Goal: Book appointment/travel/reservation

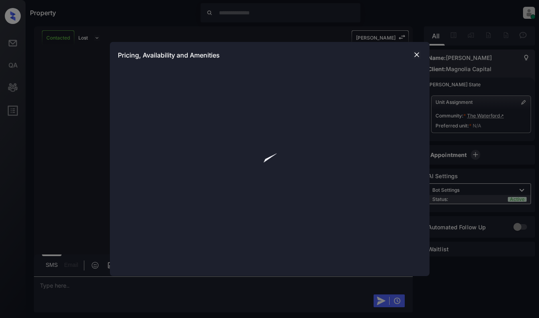
scroll to position [360, 0]
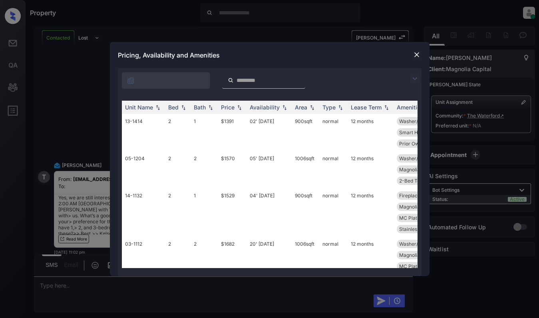
click at [411, 78] on img at bounding box center [415, 79] width 10 height 10
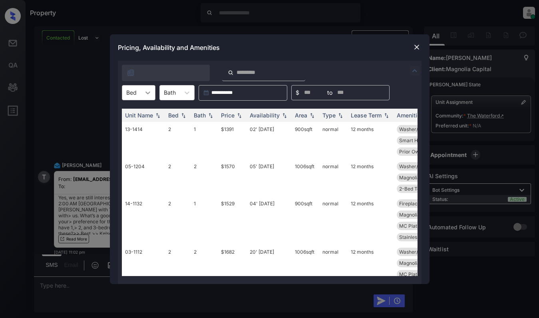
click at [141, 92] on div at bounding box center [148, 93] width 14 height 14
click at [134, 111] on div "1" at bounding box center [139, 112] width 34 height 14
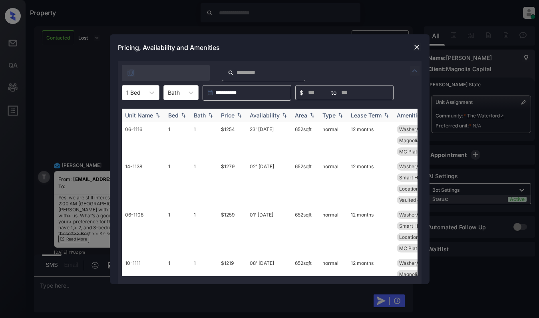
click at [229, 114] on div "Price" at bounding box center [228, 115] width 14 height 7
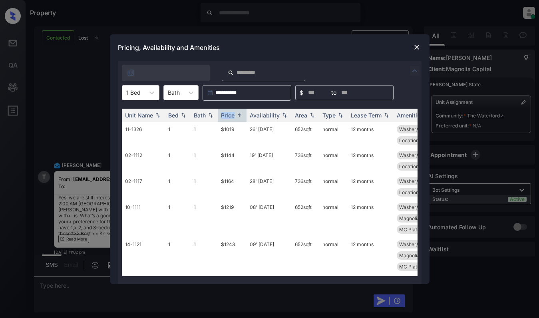
click at [421, 50] on img at bounding box center [417, 47] width 8 height 8
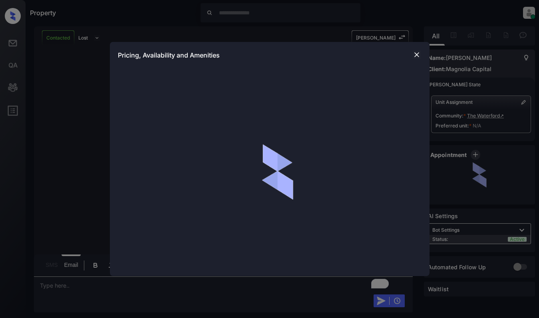
scroll to position [1223, 0]
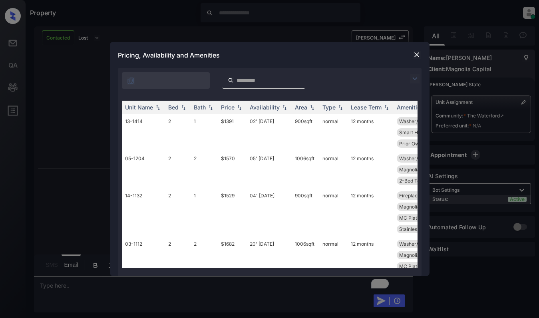
click at [415, 75] on img at bounding box center [415, 79] width 10 height 10
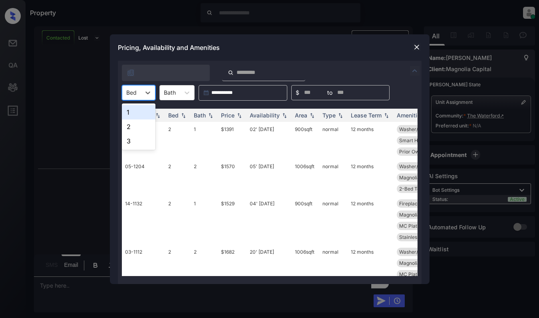
click at [136, 91] on div at bounding box center [131, 92] width 10 height 8
click at [73, 97] on div "**********" at bounding box center [269, 159] width 539 height 318
click at [107, 174] on div "**********" at bounding box center [269, 159] width 539 height 318
click at [81, 176] on div "**********" at bounding box center [269, 159] width 539 height 318
click at [417, 45] on img at bounding box center [417, 47] width 8 height 8
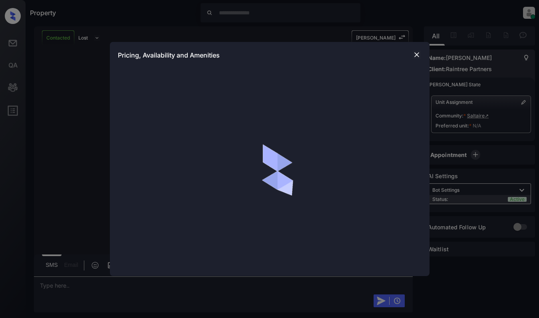
scroll to position [499, 0]
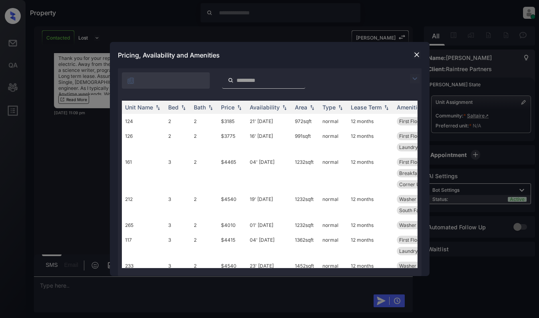
click at [413, 82] on img at bounding box center [415, 79] width 10 height 10
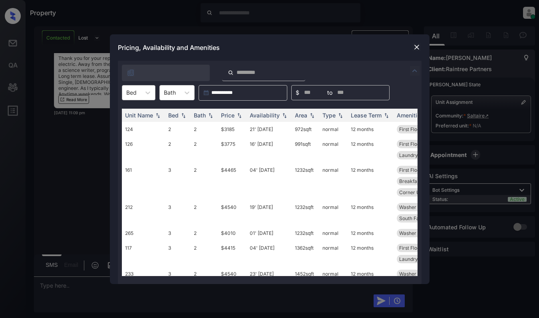
click at [138, 93] on div "Bed" at bounding box center [131, 93] width 18 height 12
click at [133, 125] on div "3" at bounding box center [139, 127] width 34 height 14
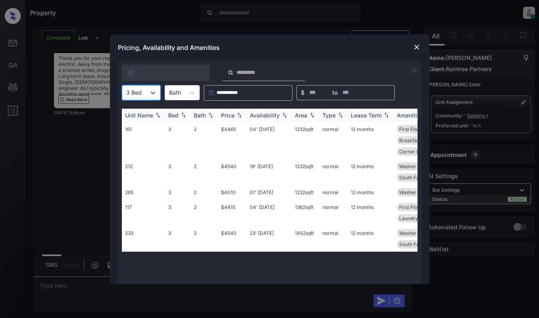
click at [228, 112] on div "Price" at bounding box center [228, 115] width 14 height 7
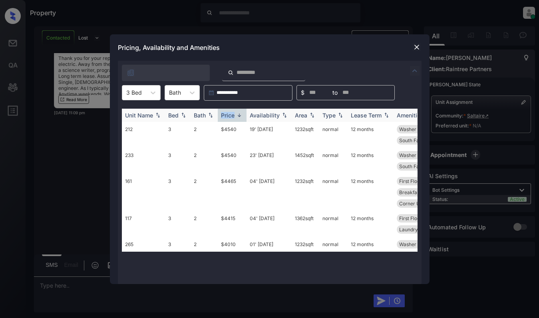
click at [228, 112] on div "Price" at bounding box center [228, 115] width 14 height 7
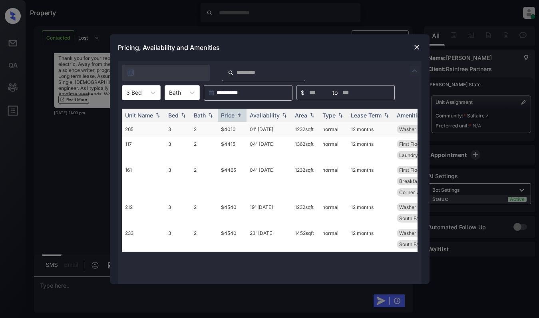
click at [230, 128] on td "$4010" at bounding box center [232, 129] width 29 height 15
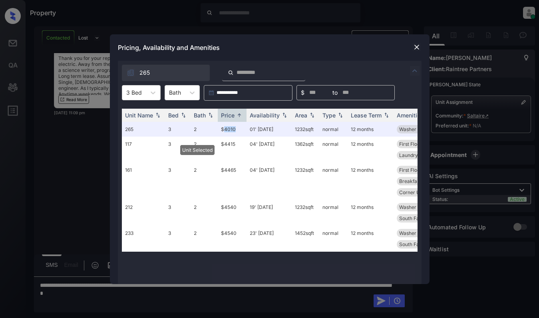
click at [414, 45] on img at bounding box center [417, 47] width 8 height 8
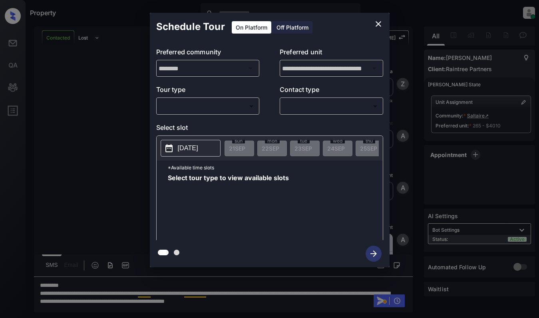
scroll to position [499, 0]
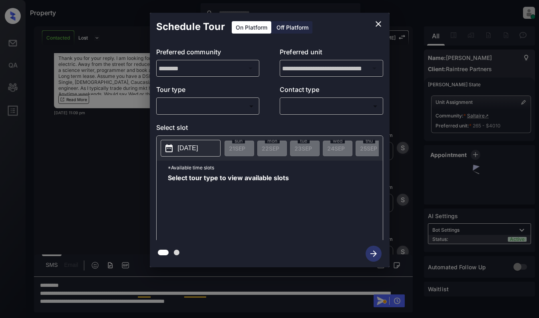
click at [204, 104] on body "Property Dominic Ceralde Online Set yourself offline Set yourself on break Prof…" at bounding box center [269, 159] width 539 height 318
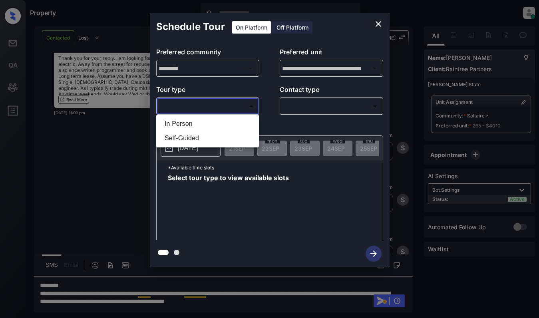
click at [210, 126] on li "In Person" at bounding box center [207, 124] width 99 height 14
type input "********"
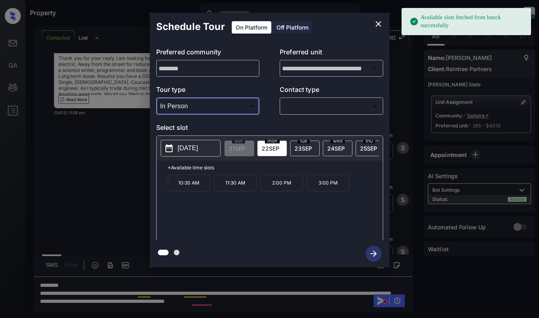
click at [196, 146] on p "2025-09-22" at bounding box center [188, 149] width 20 height 10
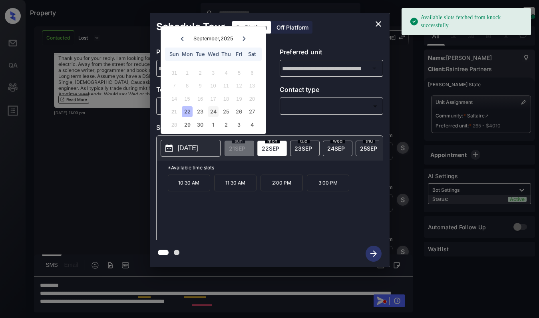
click at [214, 113] on div "24" at bounding box center [213, 111] width 11 height 11
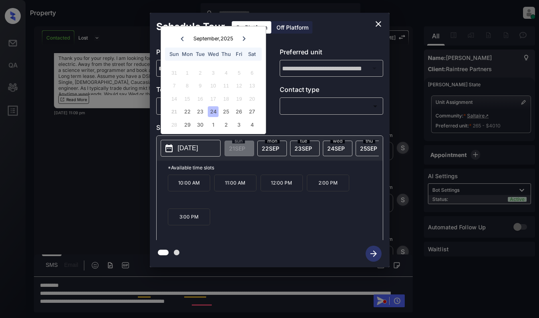
click at [381, 23] on icon "close" at bounding box center [379, 24] width 10 height 10
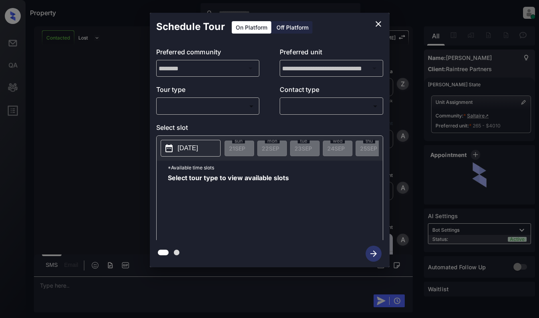
scroll to position [1020, 0]
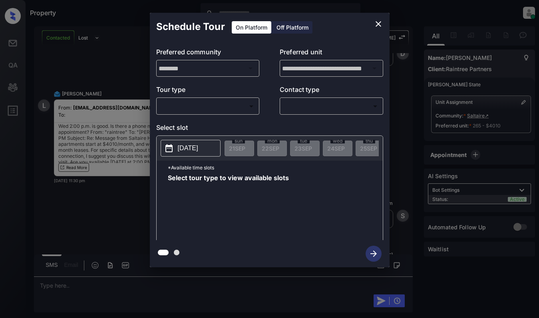
click at [221, 105] on body "Property [PERSON_NAME] Online Set yourself offline Set yourself on break Profil…" at bounding box center [269, 159] width 539 height 318
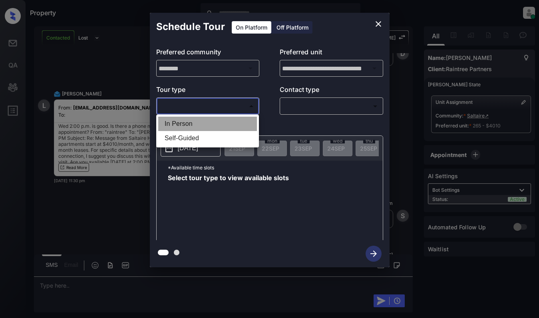
click at [229, 125] on li "In Person" at bounding box center [207, 124] width 99 height 14
type input "********"
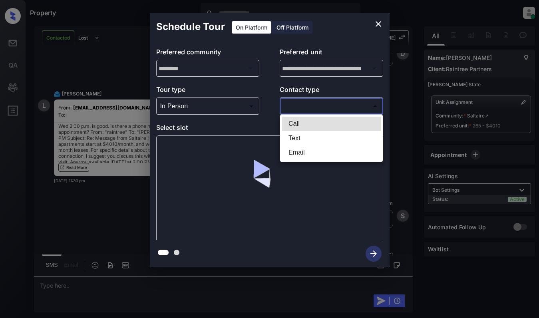
click at [326, 108] on body "Property [PERSON_NAME] Online Set yourself offline Set yourself on break Profil…" at bounding box center [269, 159] width 539 height 318
click at [322, 153] on li "Email" at bounding box center [331, 153] width 99 height 14
type input "*****"
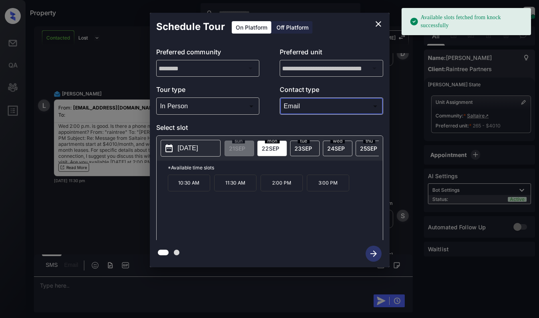
click at [196, 150] on p "[DATE]" at bounding box center [188, 149] width 20 height 10
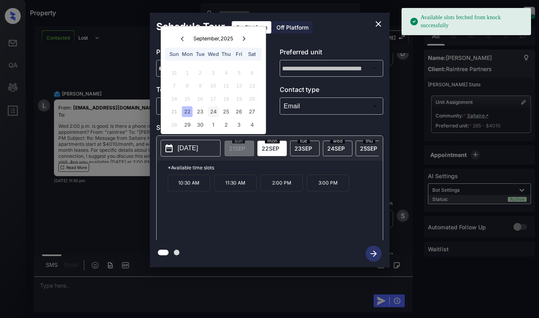
click at [215, 111] on div "24" at bounding box center [213, 111] width 11 height 11
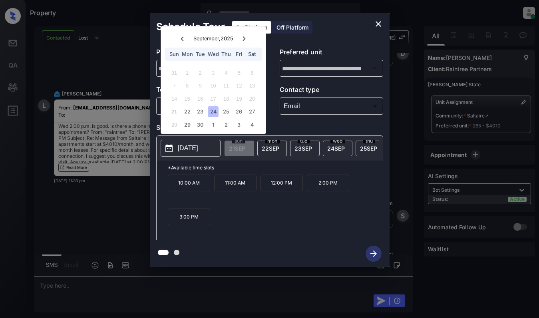
click at [325, 186] on p "2:00 PM" at bounding box center [328, 183] width 42 height 17
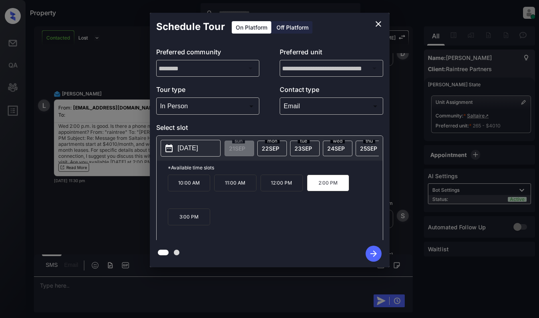
click at [370, 252] on icon "button" at bounding box center [374, 254] width 16 height 16
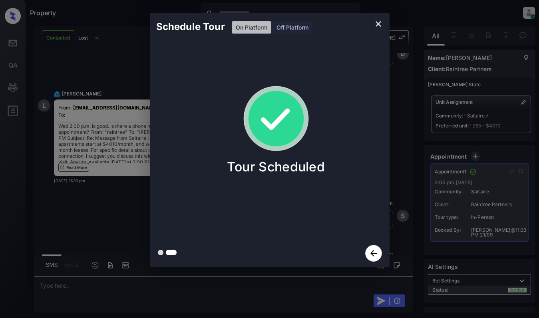
click at [89, 228] on div "Schedule Tour On Platform Off Platform Tour Scheduled" at bounding box center [269, 140] width 539 height 280
